Goal: Task Accomplishment & Management: Complete application form

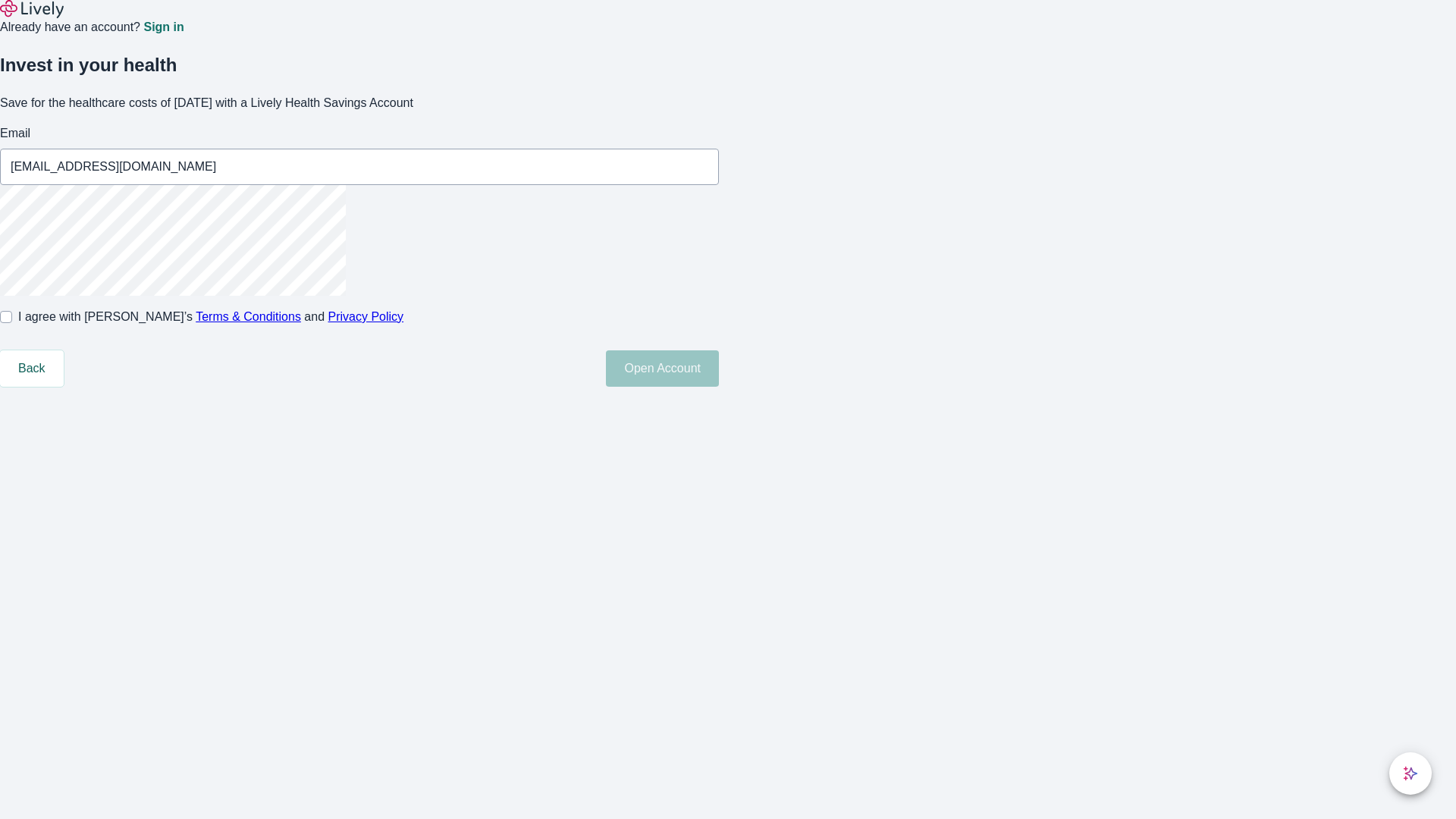
click at [12, 323] on input "I agree with Lively’s Terms & Conditions and Privacy Policy" at bounding box center [5, 316] width 12 height 12
checkbox input "true"
click at [719, 387] on button "Open Account" at bounding box center [663, 369] width 113 height 36
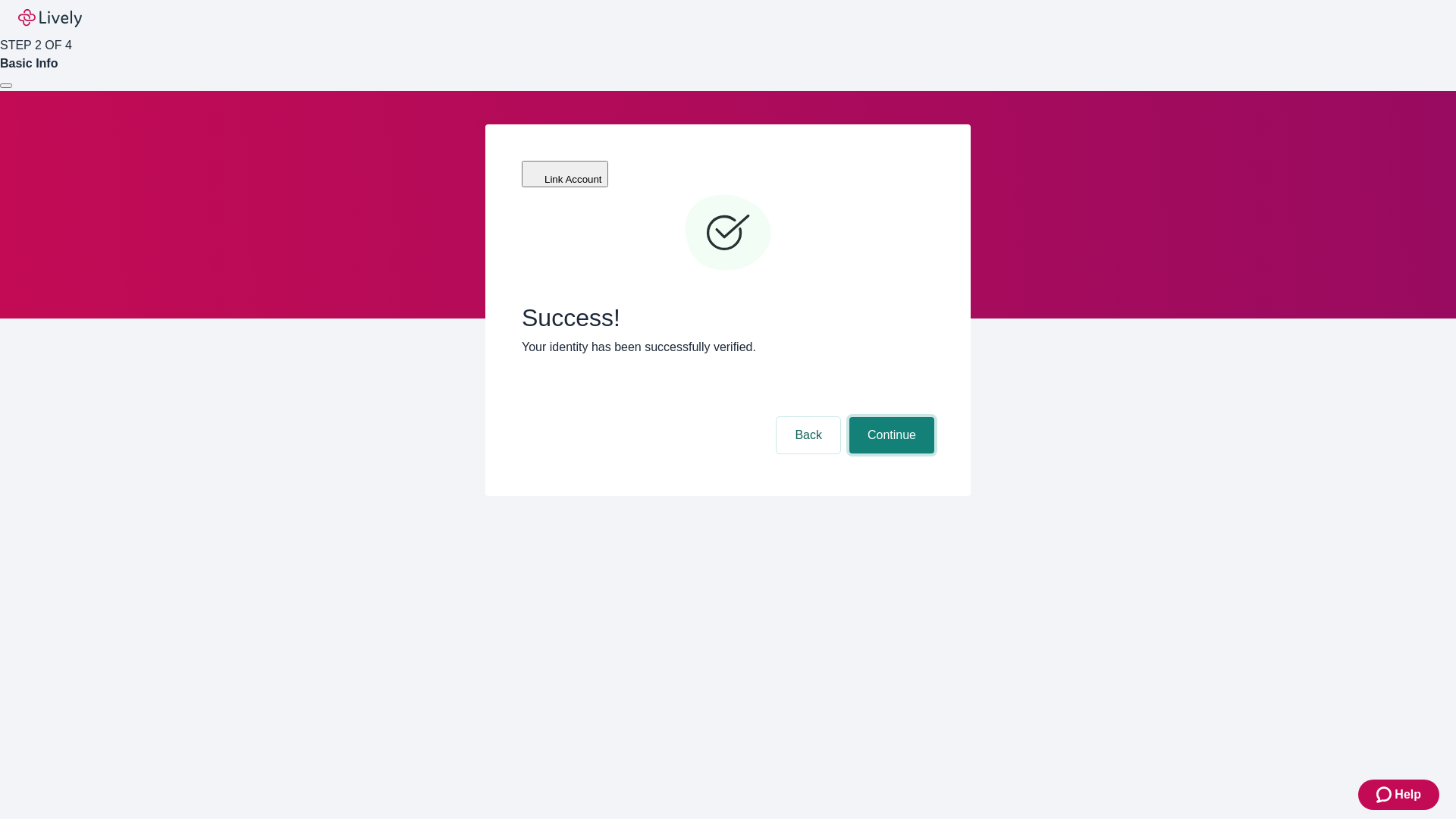
click at [889, 417] on button "Continue" at bounding box center [892, 435] width 85 height 36
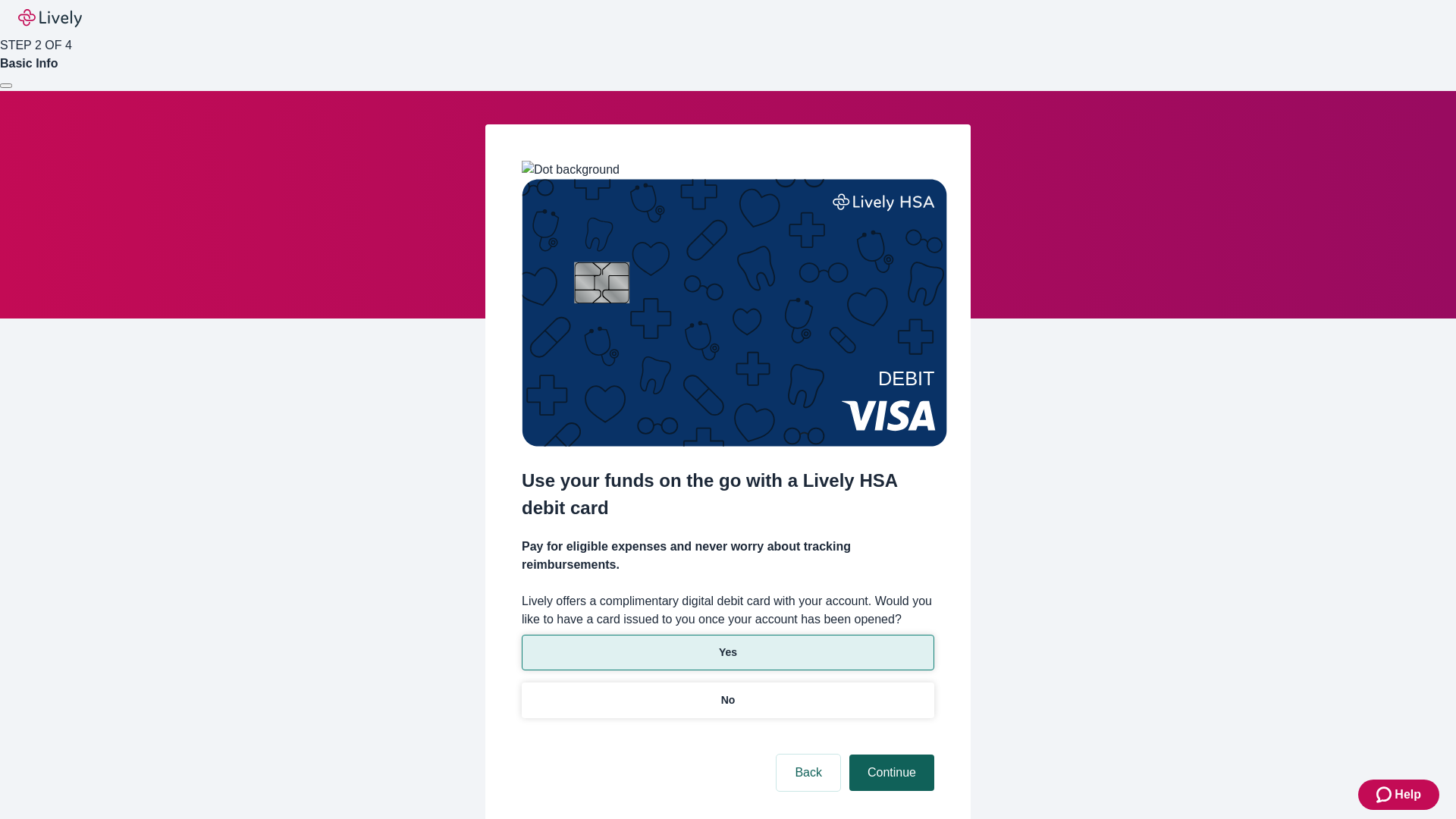
click at [728, 645] on p "Yes" at bounding box center [728, 653] width 18 height 16
click at [889, 754] on button "Continue" at bounding box center [892, 772] width 85 height 36
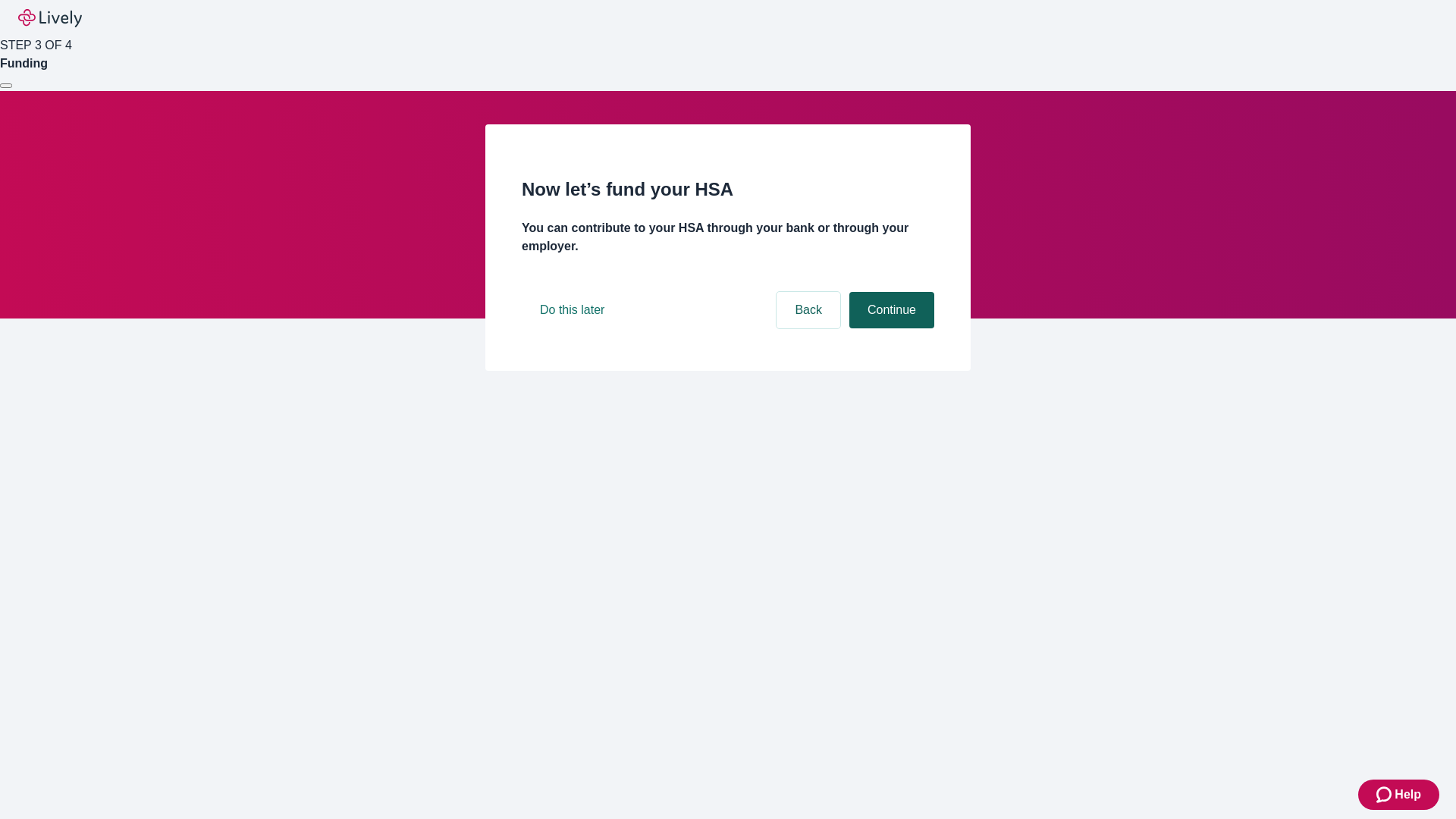
click at [889, 328] on button "Continue" at bounding box center [892, 310] width 85 height 36
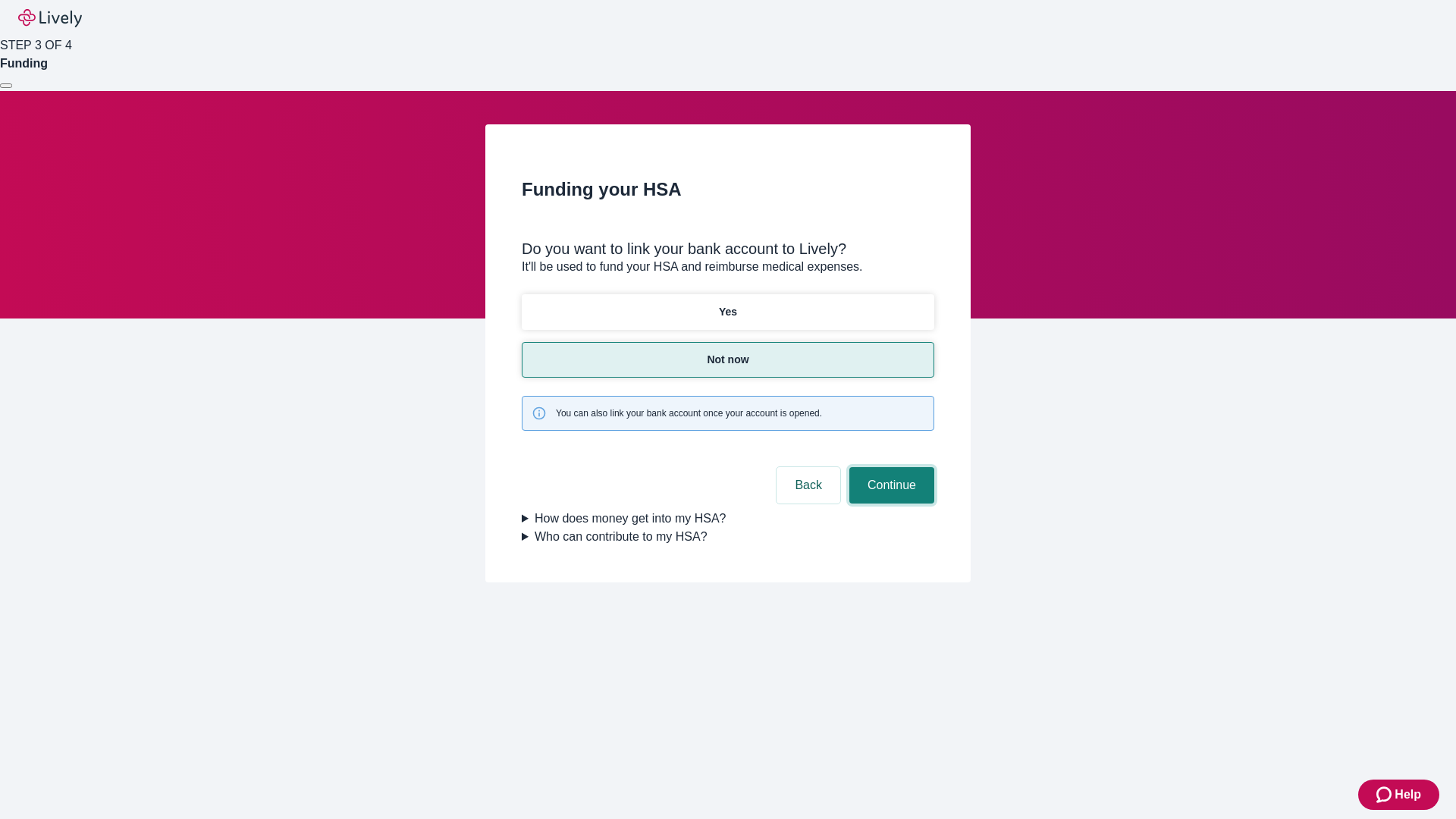
click at [889, 467] on button "Continue" at bounding box center [892, 485] width 85 height 36
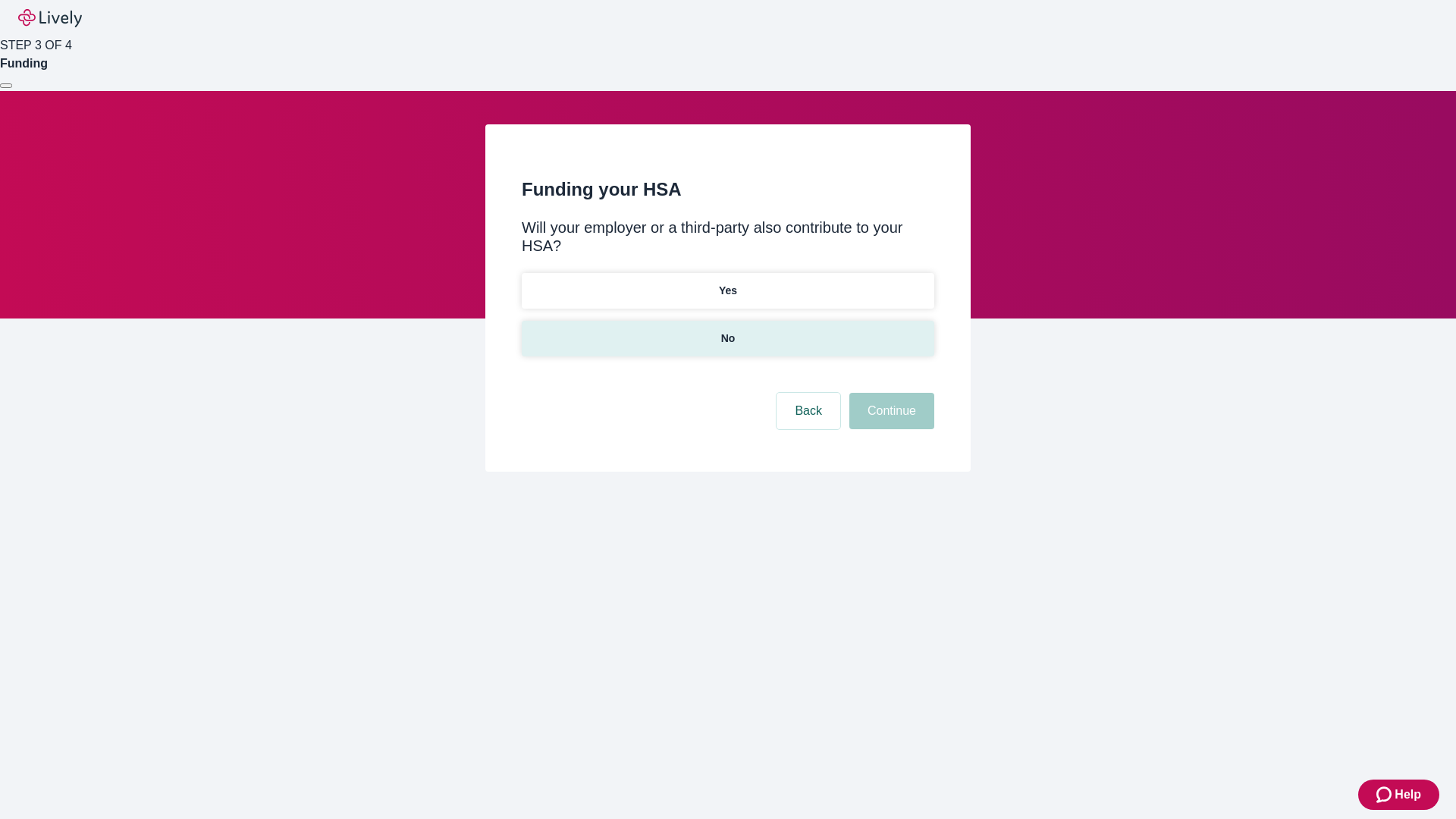
click at [728, 331] on p "No" at bounding box center [728, 339] width 14 height 16
click at [889, 393] on button "Continue" at bounding box center [892, 411] width 85 height 36
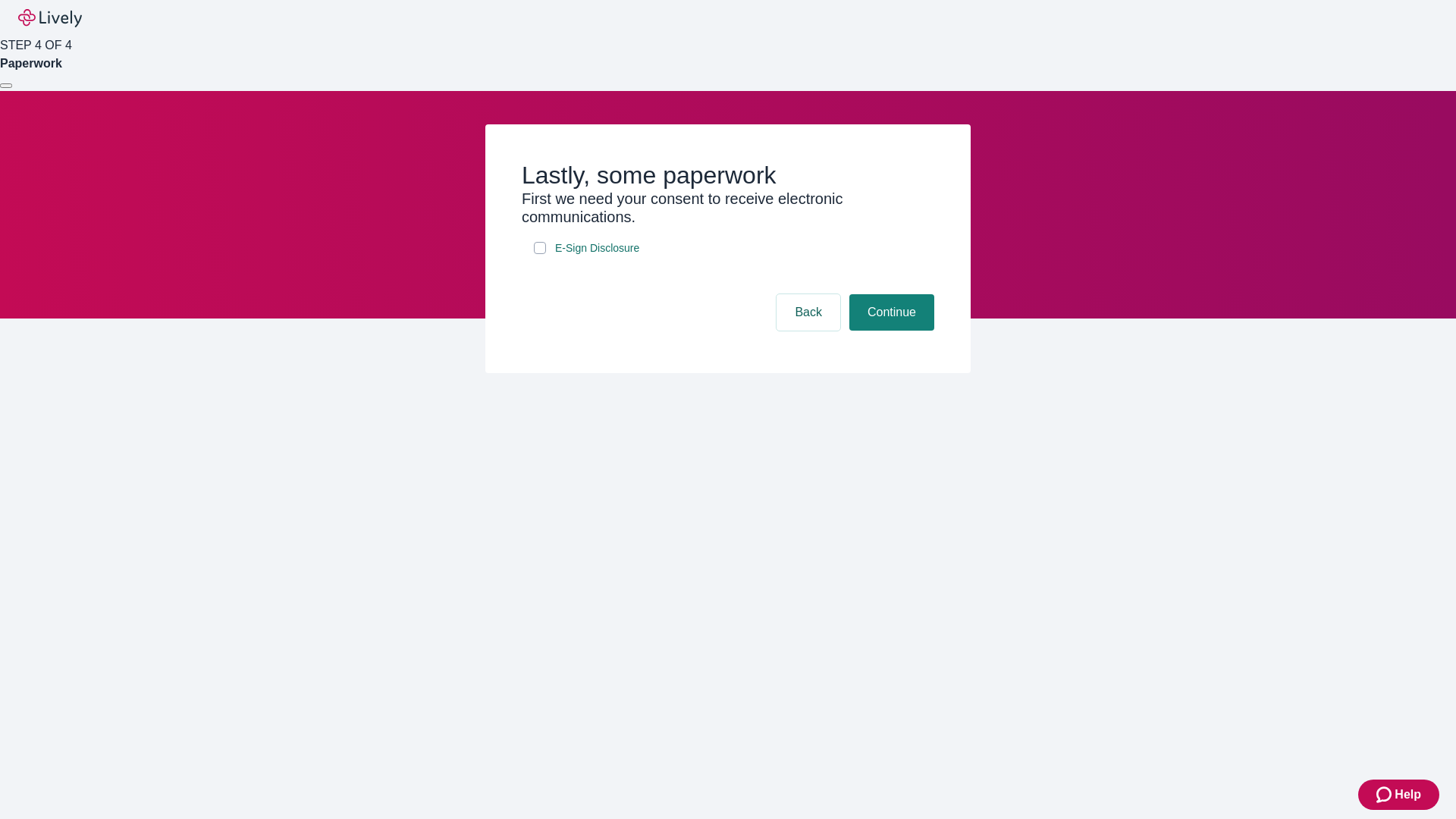
click at [540, 254] on input "E-Sign Disclosure" at bounding box center [540, 247] width 12 height 12
checkbox input "true"
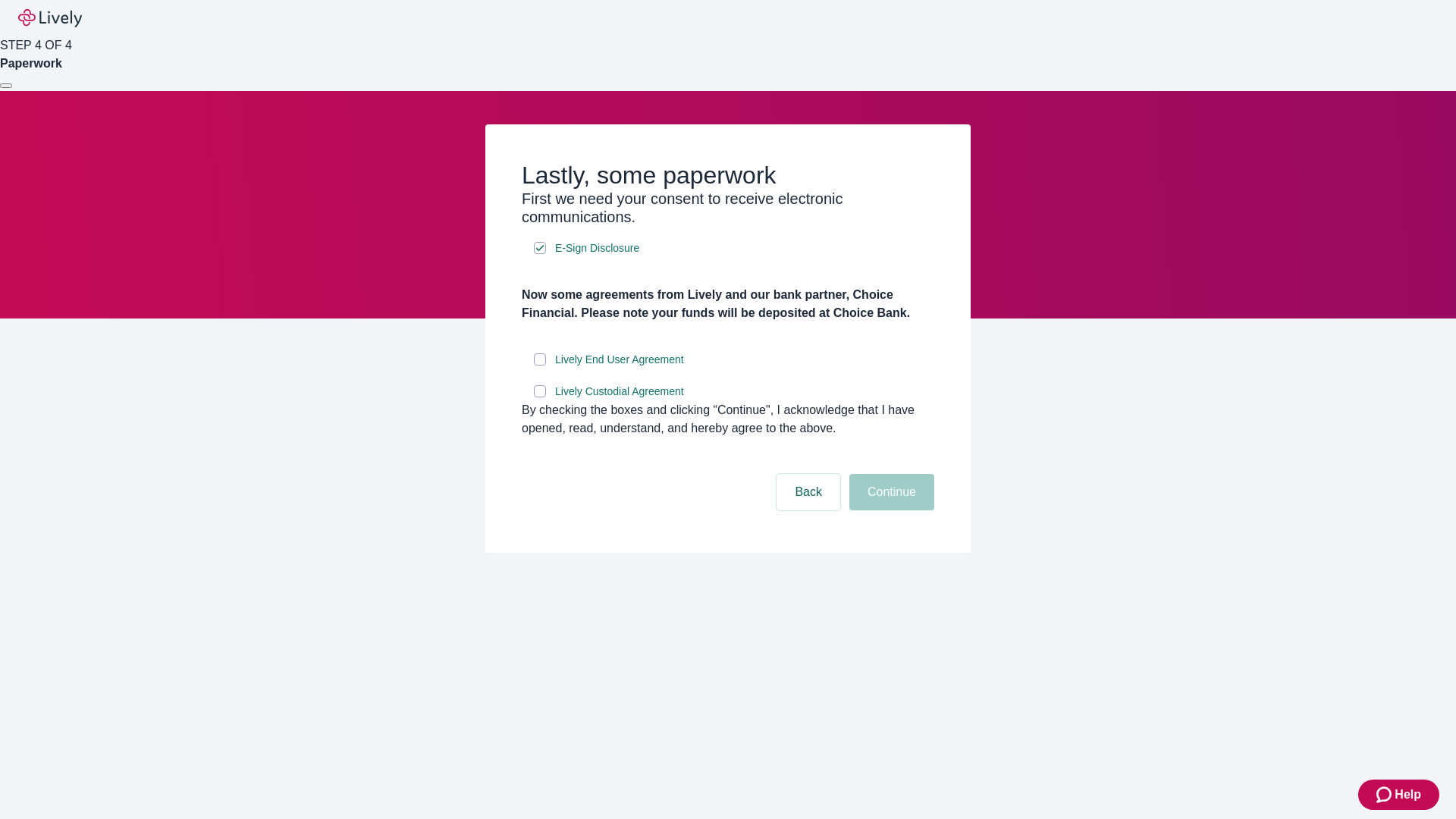
click at [540, 366] on input "Lively End User Agreement" at bounding box center [540, 359] width 12 height 12
checkbox input "true"
click at [540, 397] on input "Lively Custodial Agreement" at bounding box center [540, 390] width 12 height 12
checkbox input "true"
click at [889, 511] on button "Continue" at bounding box center [892, 492] width 85 height 36
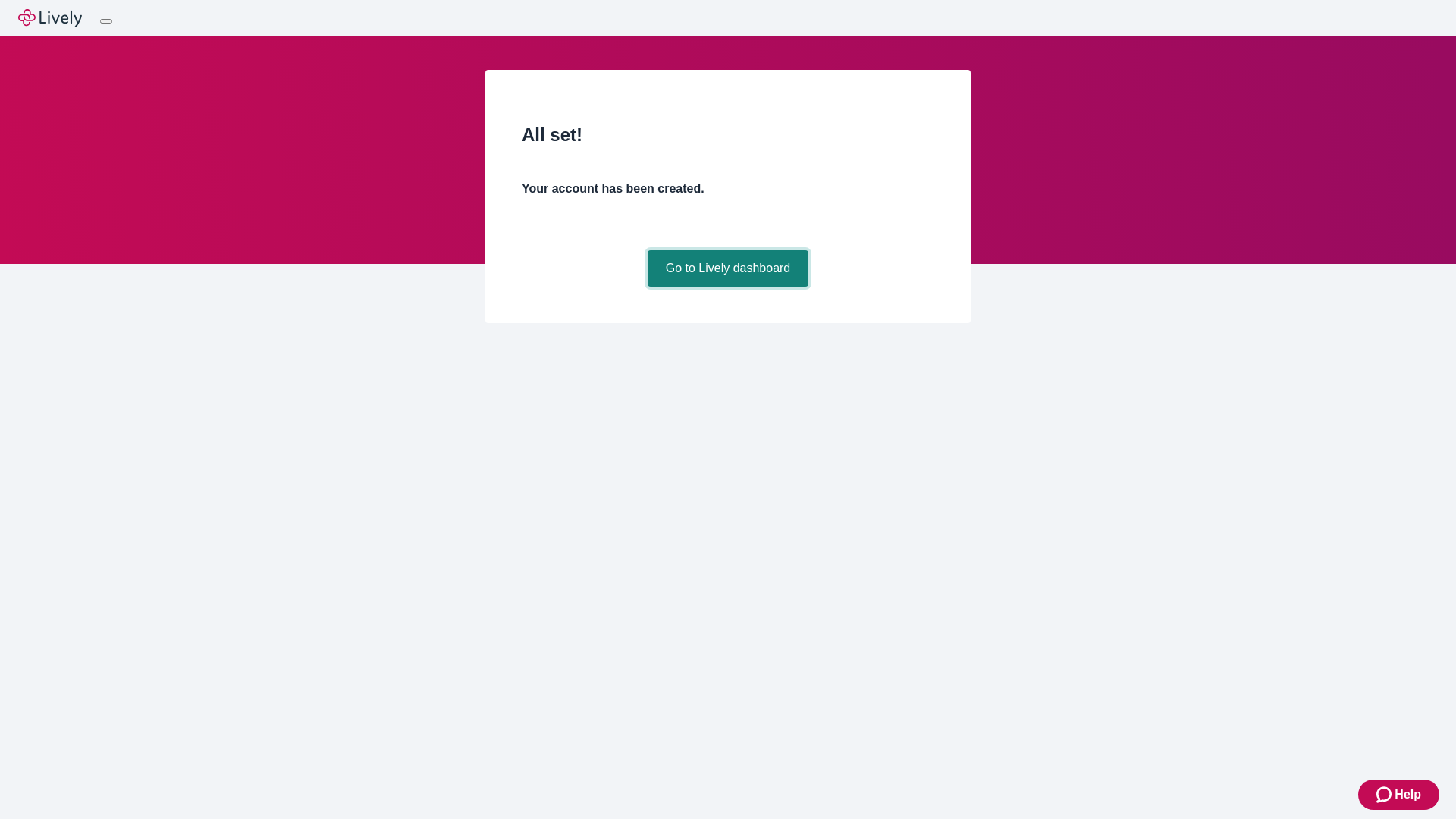
click at [728, 287] on link "Go to Lively dashboard" at bounding box center [728, 268] width 162 height 36
